Goal: Transaction & Acquisition: Purchase product/service

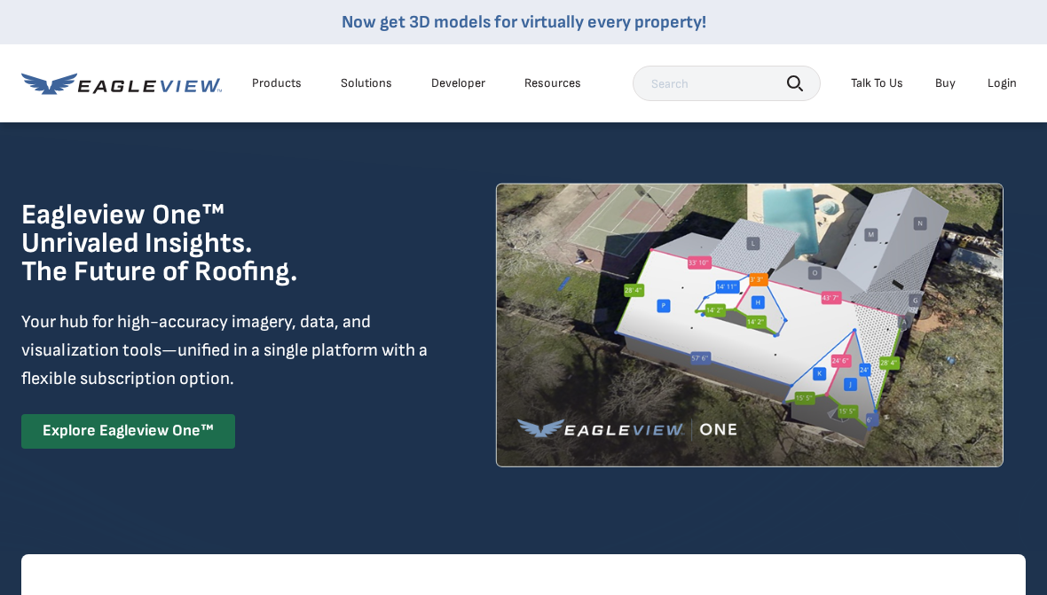
click at [1015, 88] on div "Login" at bounding box center [1002, 83] width 29 height 16
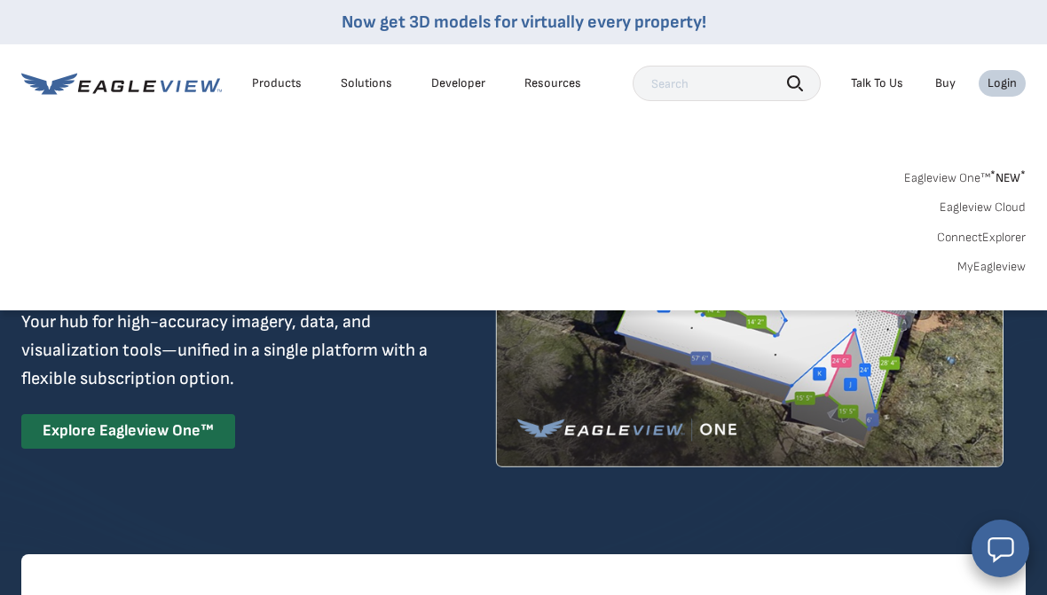
click at [1008, 264] on link "MyEagleview" at bounding box center [992, 267] width 68 height 16
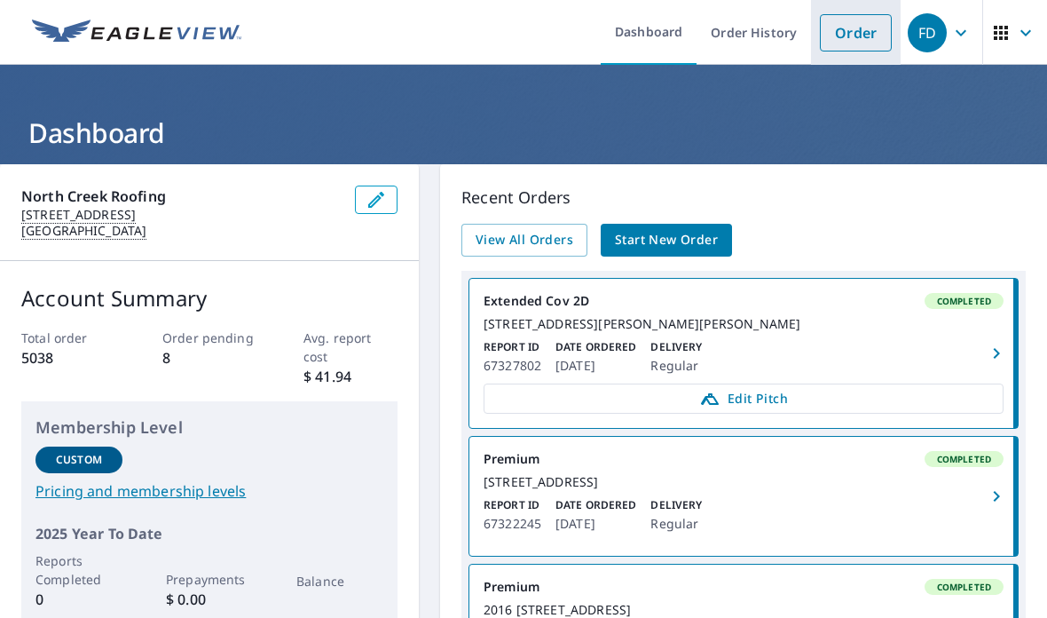
click at [851, 36] on link "Order" at bounding box center [856, 32] width 72 height 37
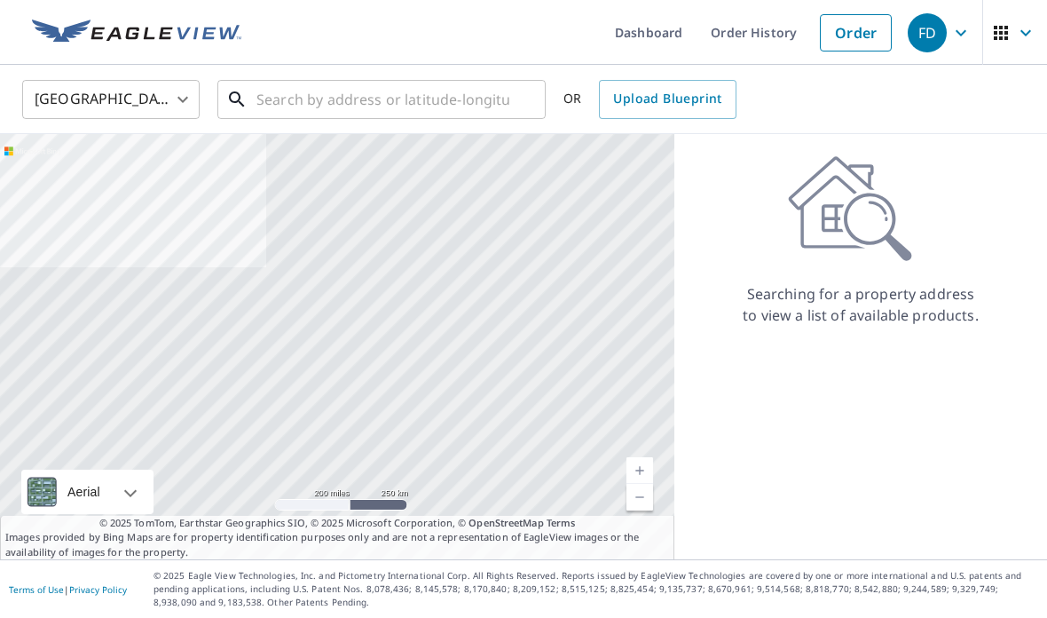
click at [367, 107] on input "text" at bounding box center [382, 100] width 253 height 50
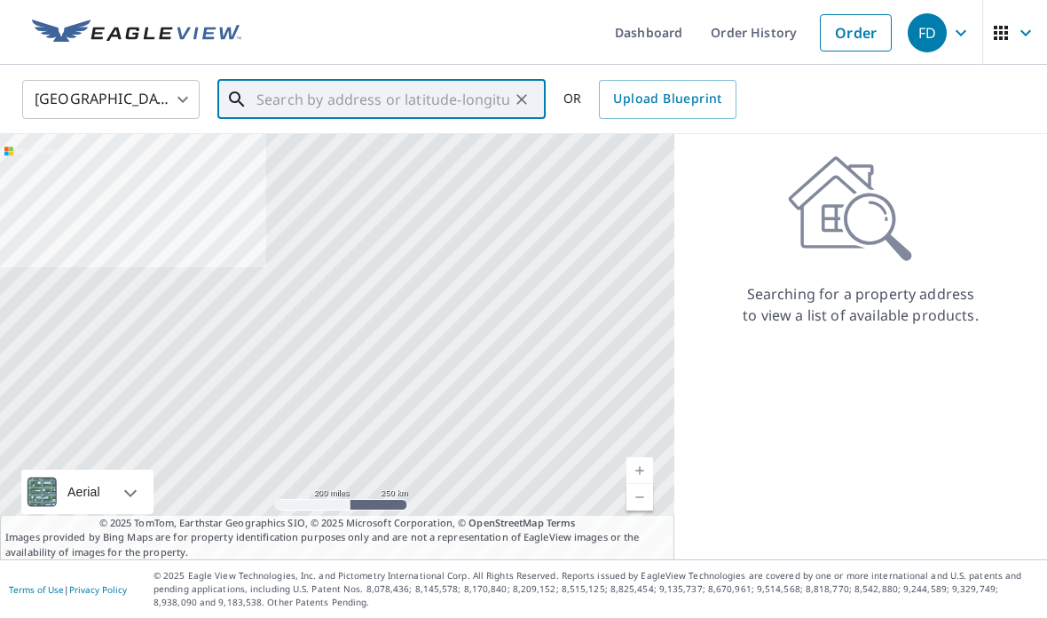
click at [321, 100] on input "text" at bounding box center [382, 100] width 253 height 50
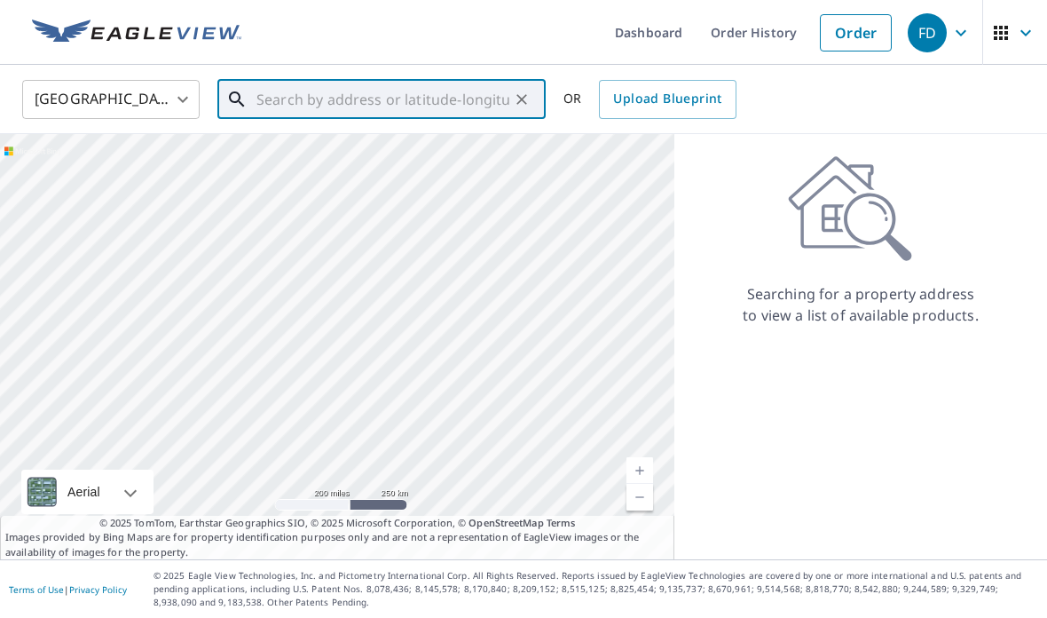
paste input "[STREET_ADDRESS]"
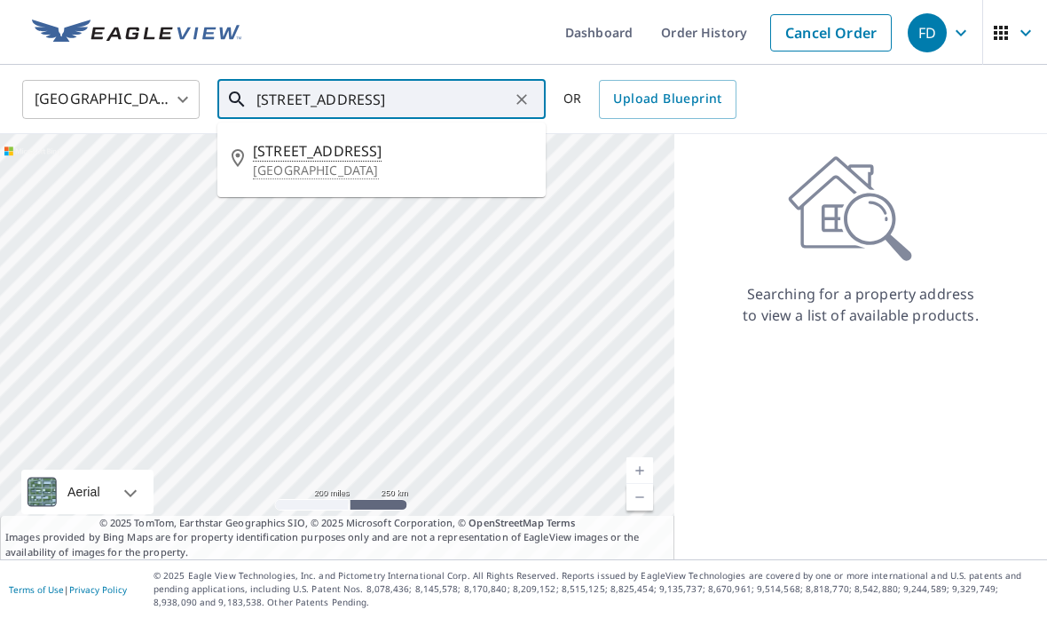
click at [419, 153] on span "[STREET_ADDRESS]" at bounding box center [392, 150] width 279 height 21
type input "[STREET_ADDRESS]"
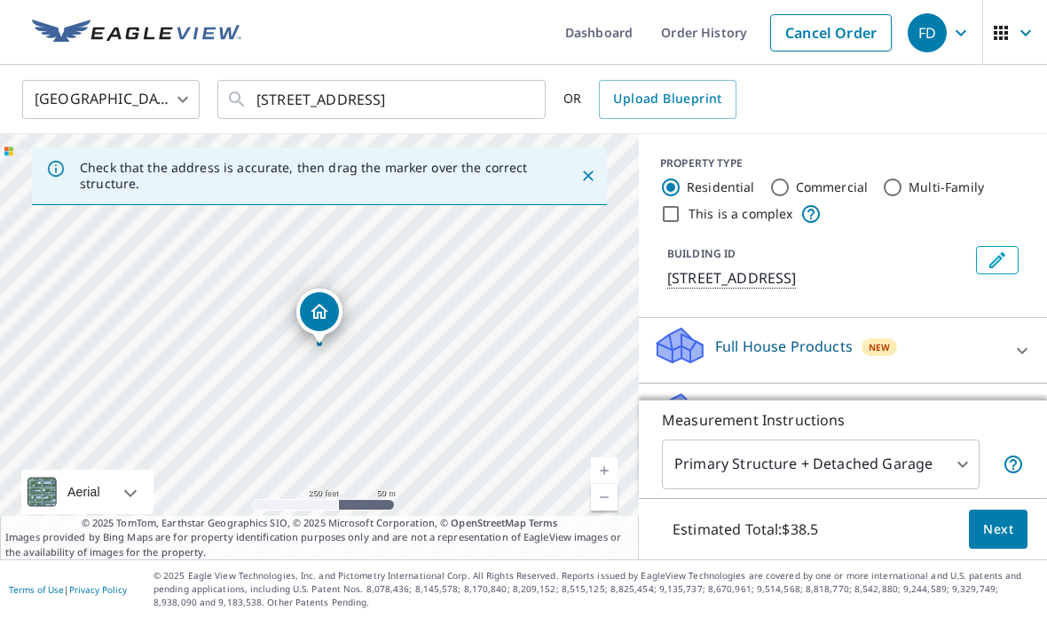
click at [997, 538] on span "Next" at bounding box center [998, 529] width 30 height 22
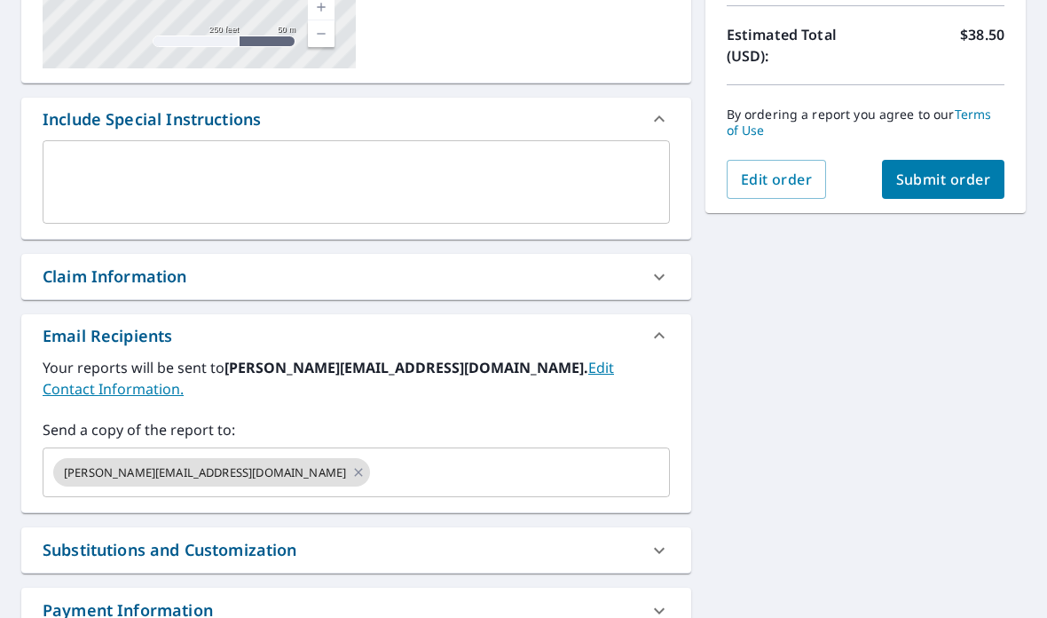
scroll to position [392, 0]
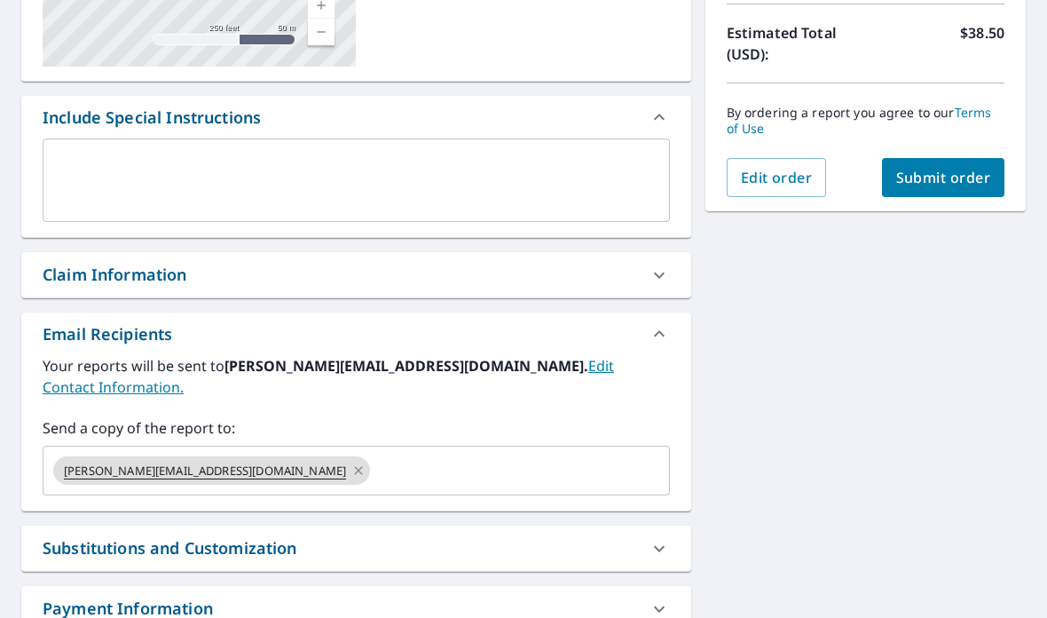
click at [351, 461] on icon at bounding box center [358, 471] width 14 height 20
checkbox input "true"
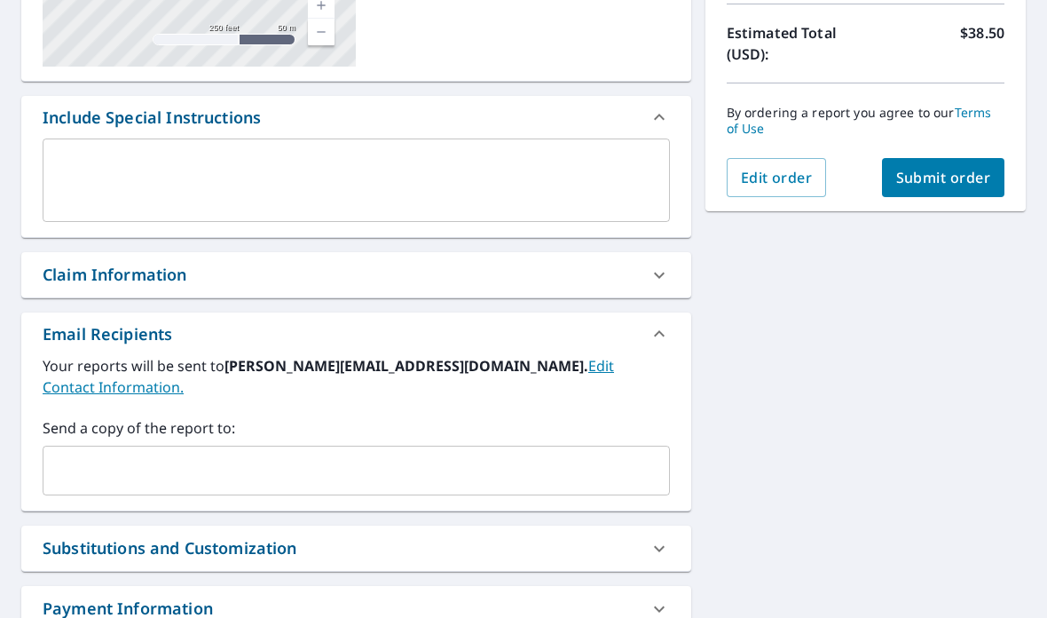
click at [103, 454] on input "text" at bounding box center [343, 470] width 585 height 34
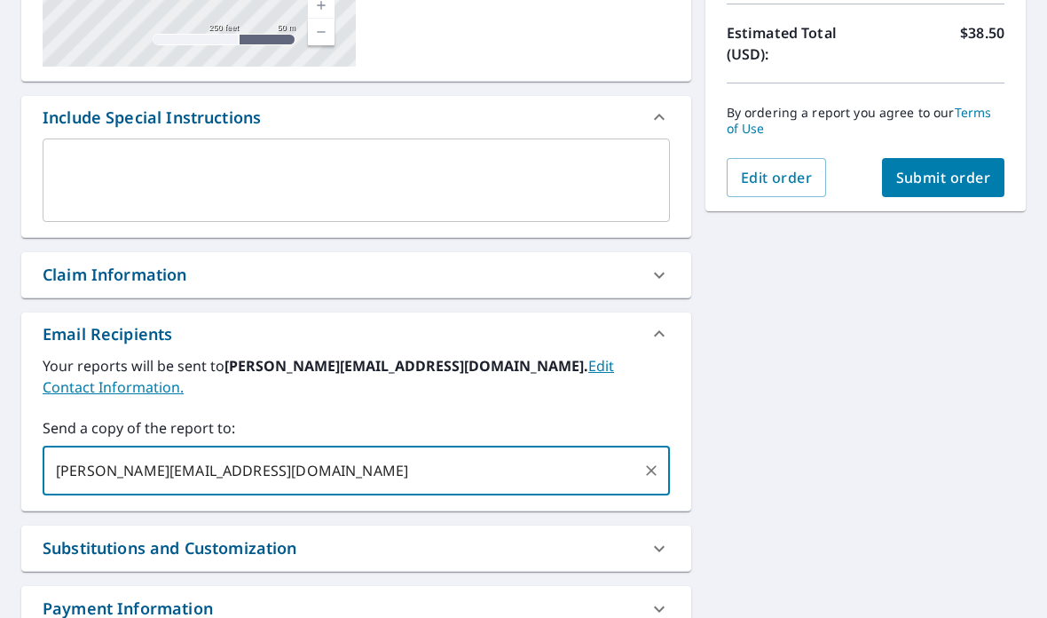
type input "[PERSON_NAME][EMAIL_ADDRESS][DOMAIN_NAME]"
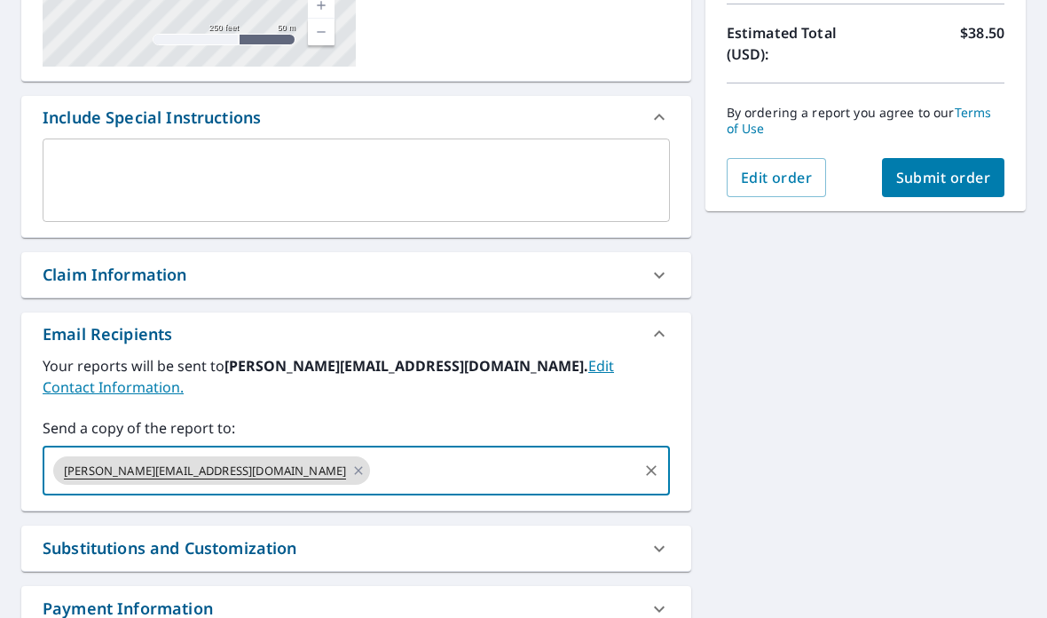
click at [971, 180] on span "Submit order" at bounding box center [943, 178] width 95 height 20
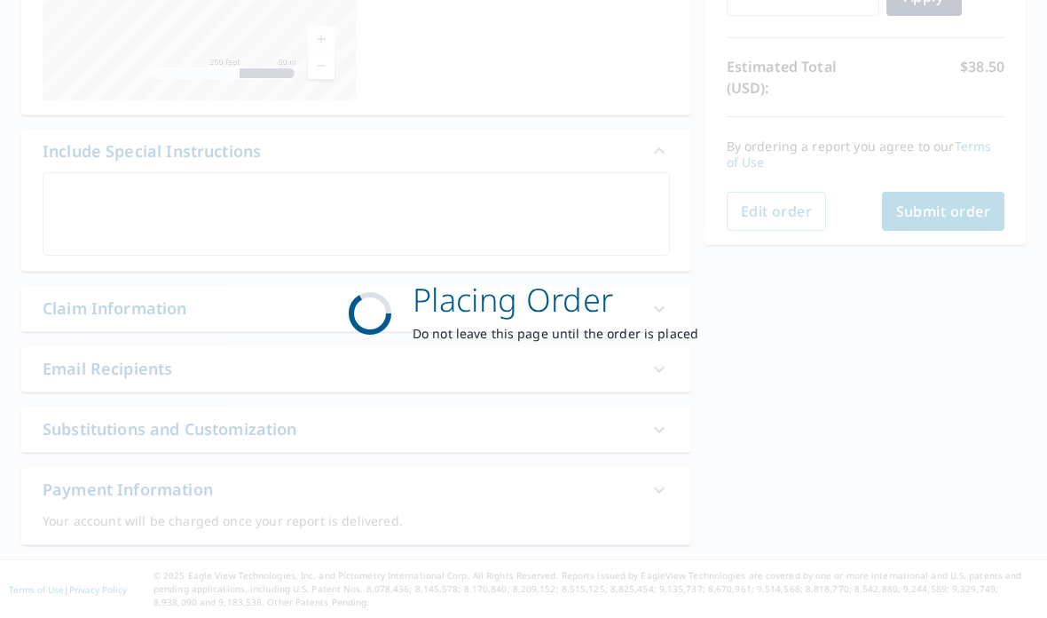
checkbox input "true"
